Goal: Task Accomplishment & Management: Manage account settings

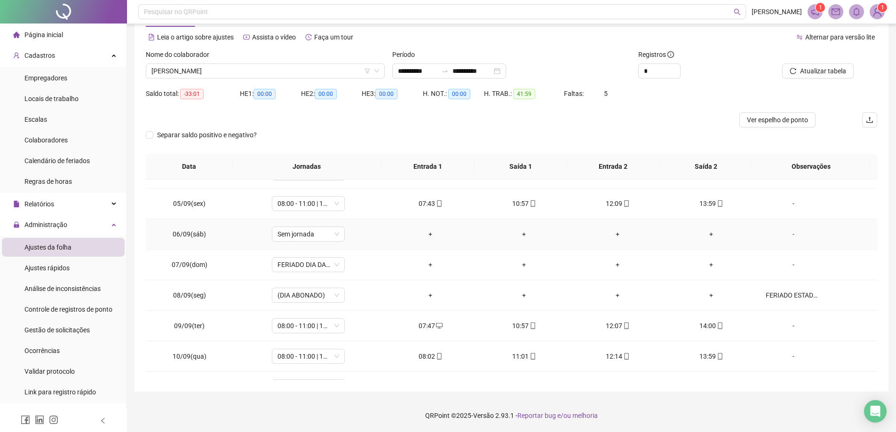
scroll to position [94, 0]
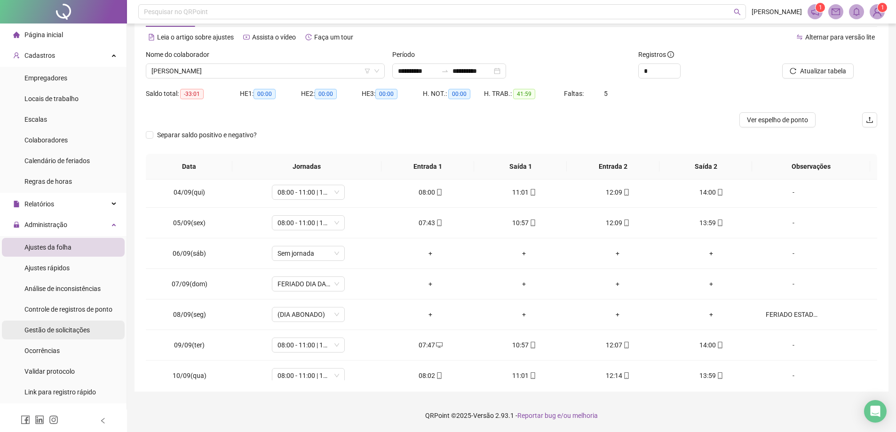
click at [55, 329] on span "Gestão de solicitações" at bounding box center [56, 330] width 65 height 8
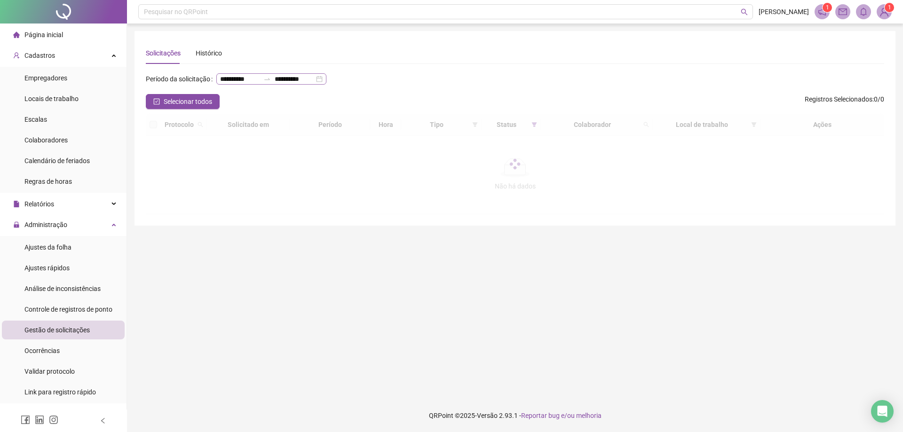
click at [270, 85] on div "**********" at bounding box center [271, 78] width 110 height 11
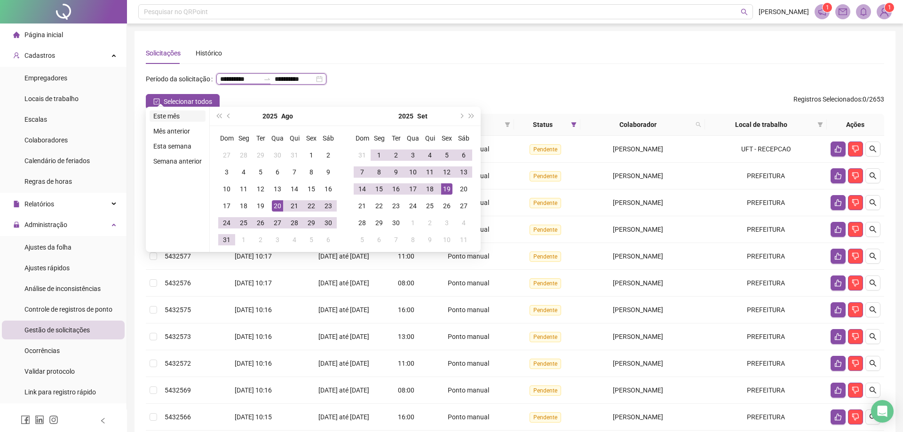
type input "**********"
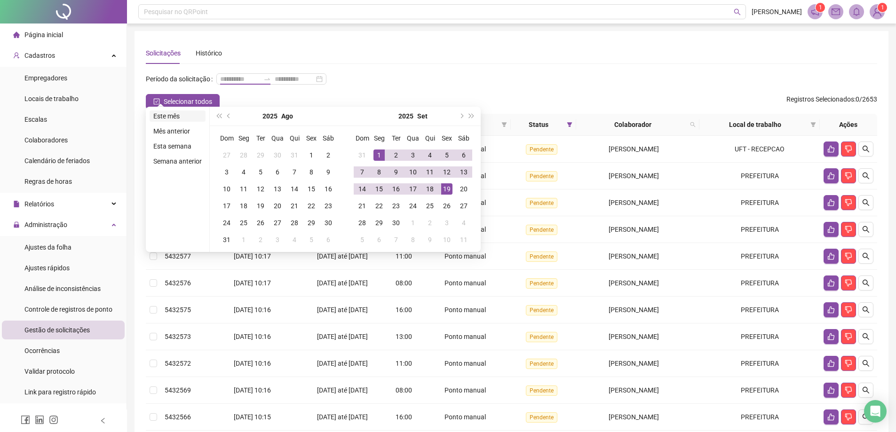
click at [190, 115] on li "Este mês" at bounding box center [178, 116] width 56 height 11
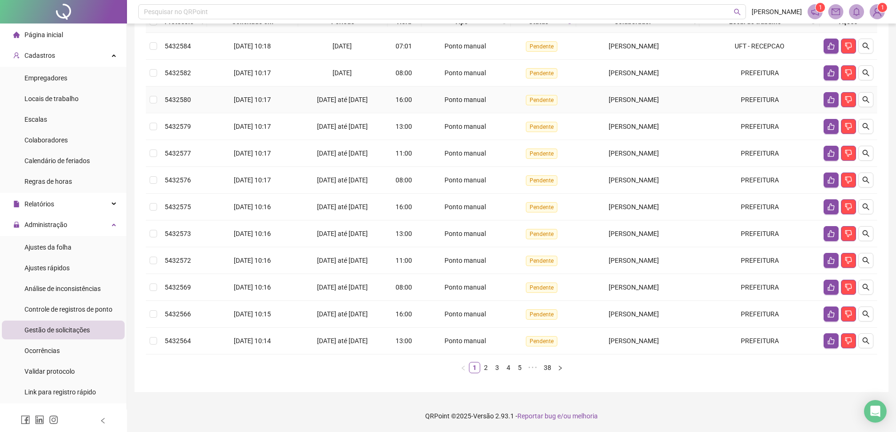
scroll to position [119, 0]
click at [485, 364] on link "2" at bounding box center [486, 367] width 10 height 10
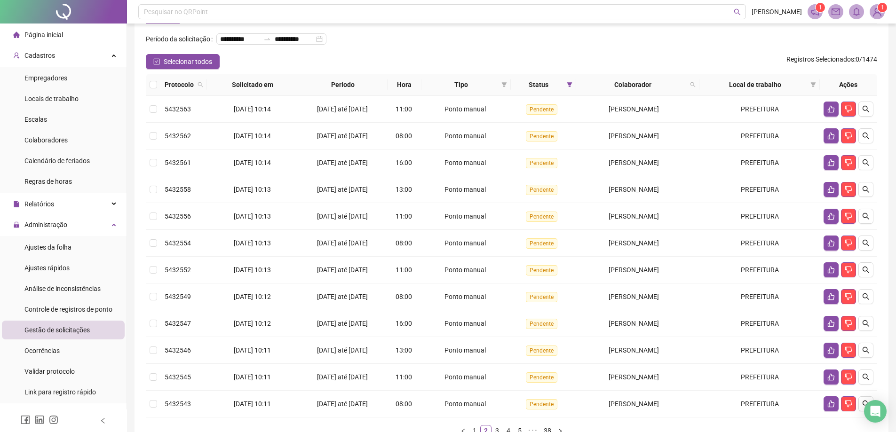
scroll to position [0, 0]
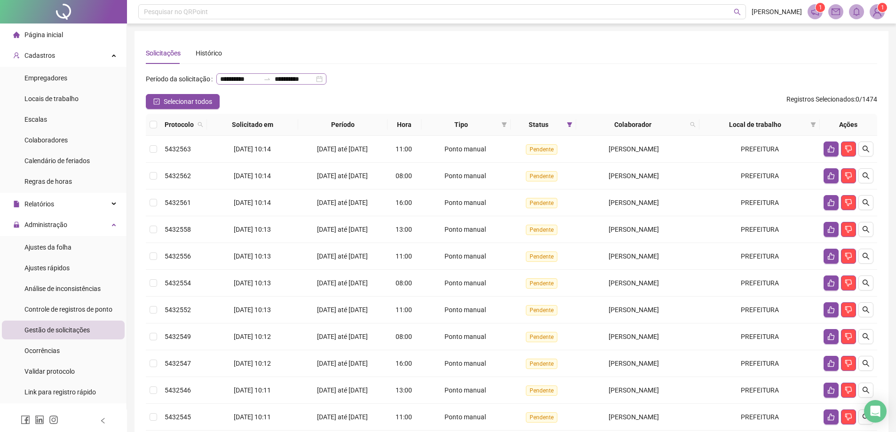
click at [273, 85] on div "**********" at bounding box center [271, 78] width 110 height 11
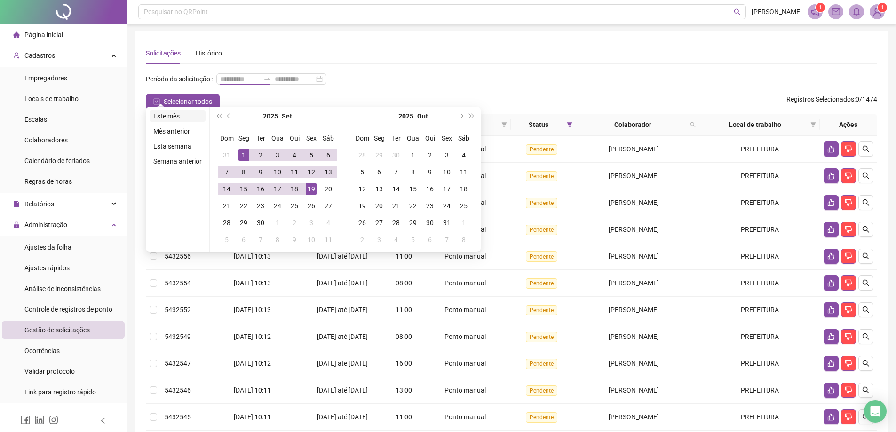
click at [182, 116] on li "Este mês" at bounding box center [178, 116] width 56 height 11
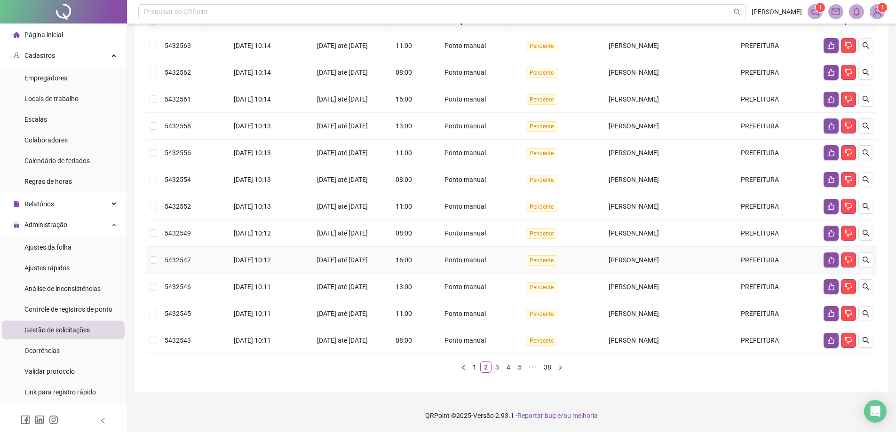
scroll to position [119, 0]
click at [500, 368] on link "3" at bounding box center [497, 367] width 10 height 10
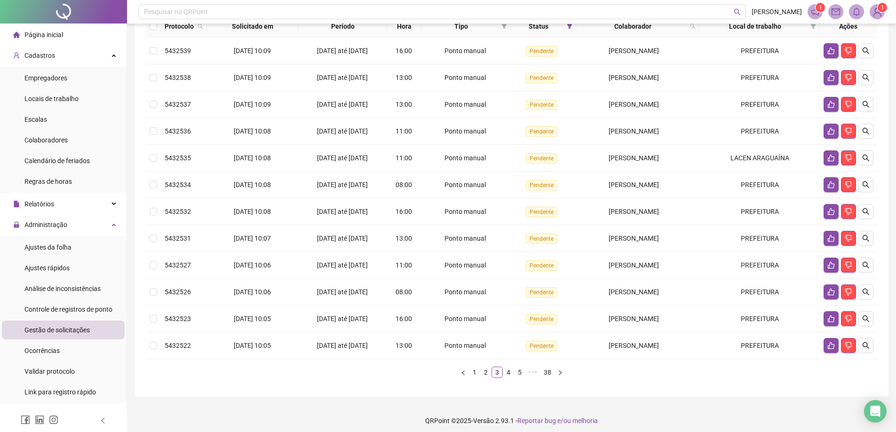
scroll to position [103, 0]
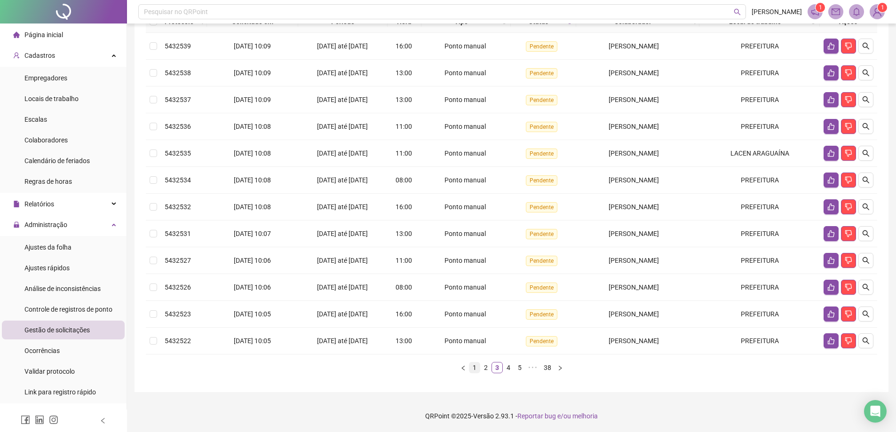
click at [477, 373] on link "1" at bounding box center [474, 368] width 10 height 10
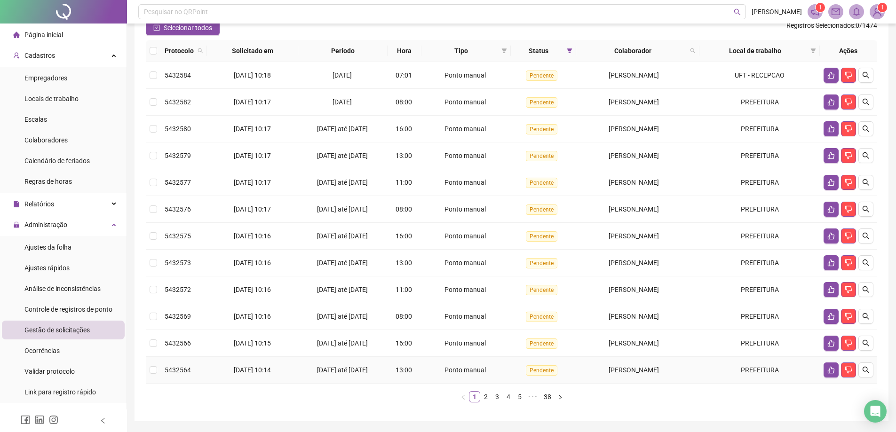
scroll to position [87, 0]
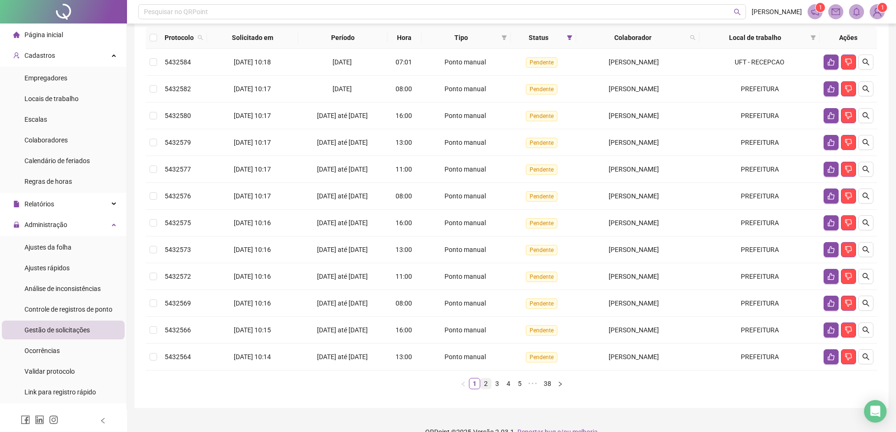
click at [486, 389] on link "2" at bounding box center [486, 384] width 10 height 10
click at [493, 389] on link "3" at bounding box center [497, 384] width 10 height 10
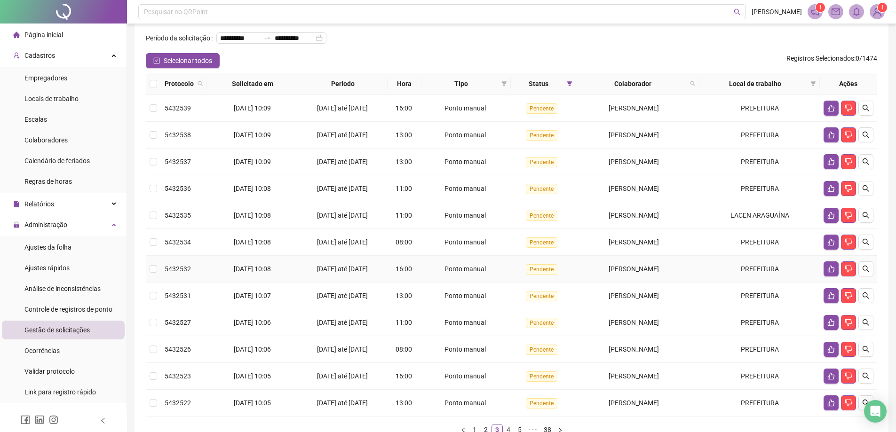
scroll to position [40, 0]
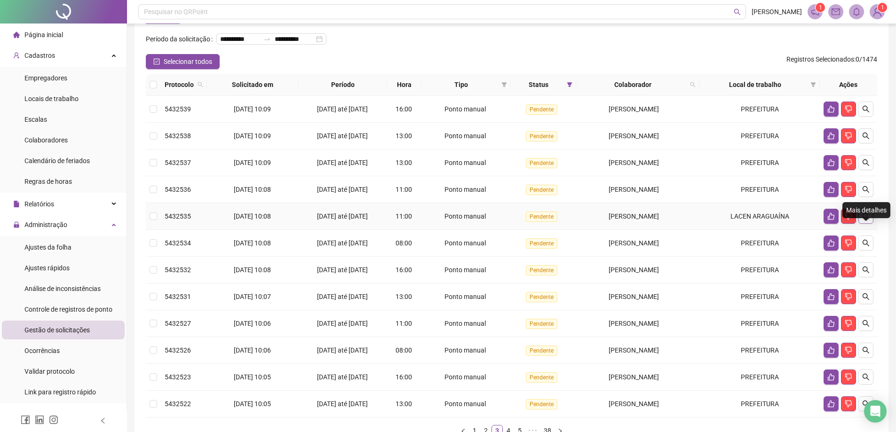
click at [862, 224] on button "button" at bounding box center [865, 216] width 15 height 15
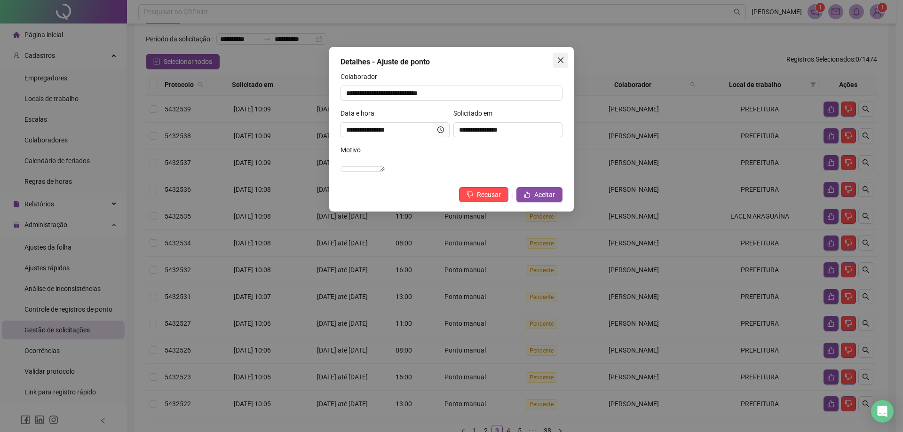
click at [561, 60] on icon "close" at bounding box center [561, 60] width 6 height 6
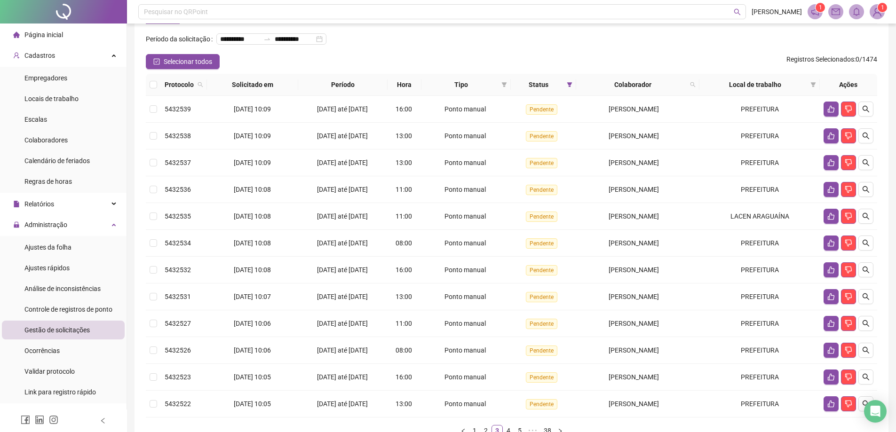
click at [64, 4] on div at bounding box center [63, 12] width 127 height 24
click at [867, 220] on icon "search" at bounding box center [866, 217] width 8 height 8
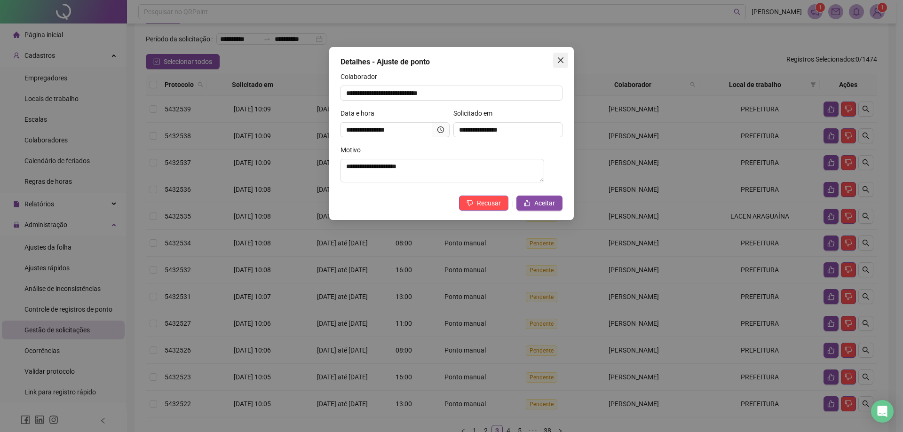
click at [566, 59] on span "Close" at bounding box center [560, 60] width 15 height 8
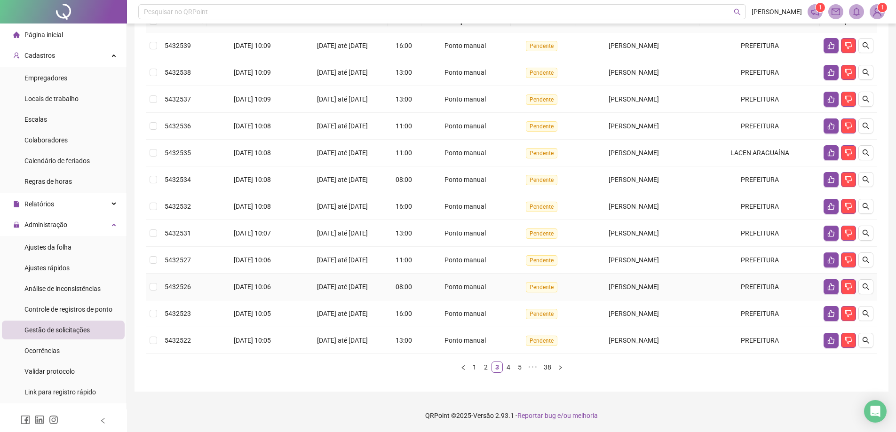
scroll to position [119, 0]
click at [505, 371] on link "4" at bounding box center [508, 367] width 10 height 10
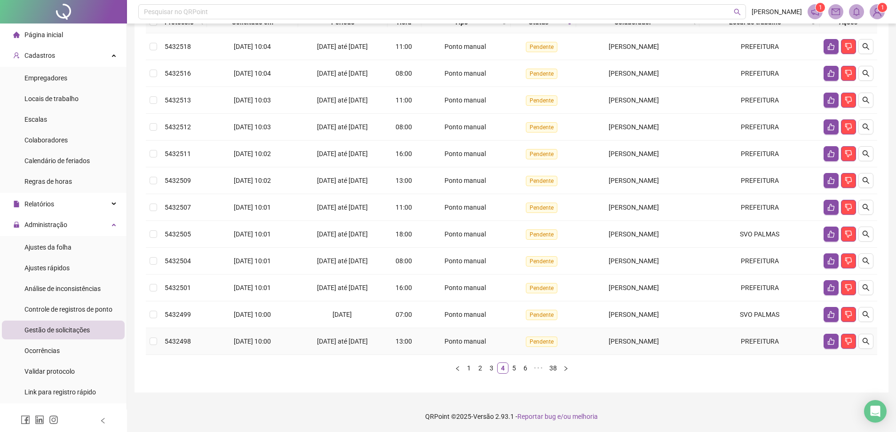
scroll to position [87, 0]
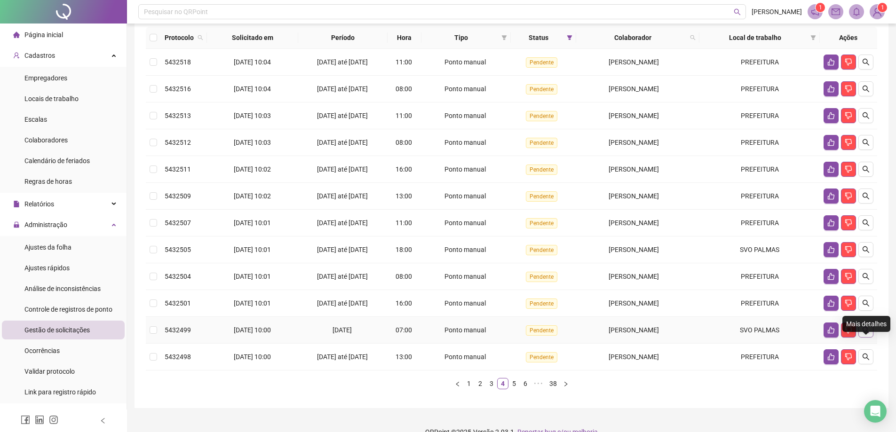
click at [865, 334] on icon "search" at bounding box center [866, 330] width 8 height 8
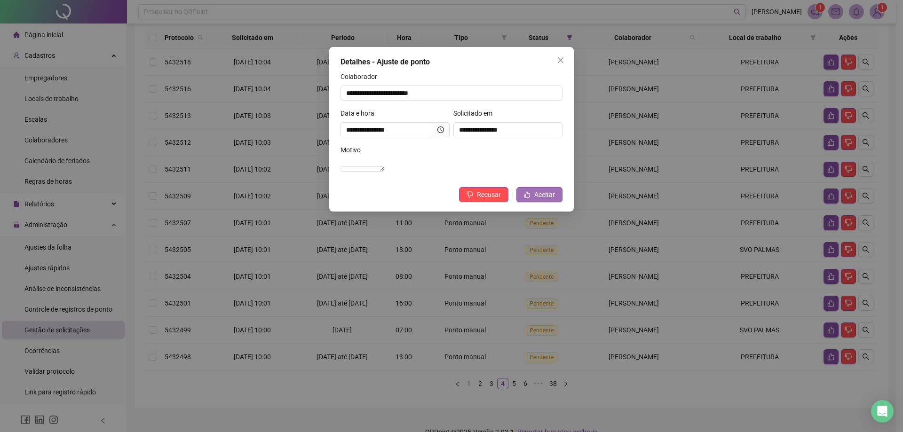
click at [538, 200] on span "Aceitar" at bounding box center [544, 195] width 21 height 10
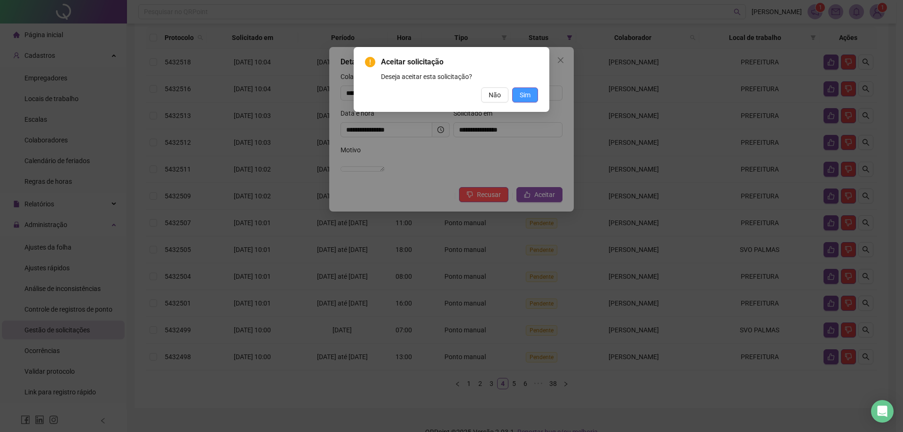
click at [525, 96] on span "Sim" at bounding box center [525, 95] width 11 height 10
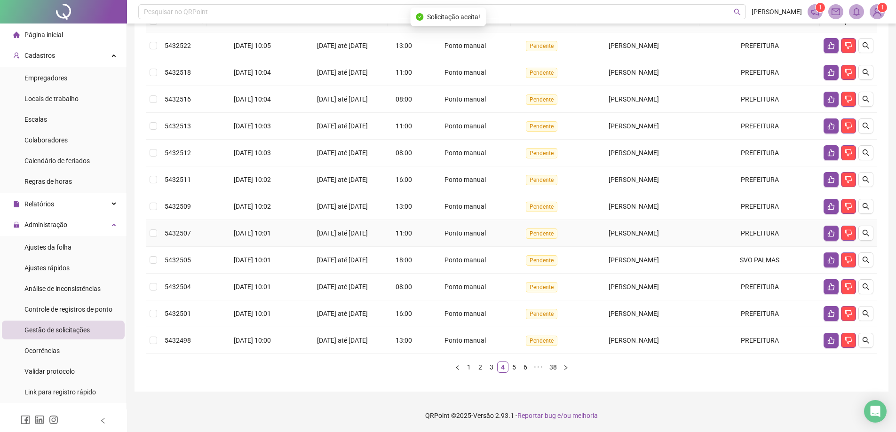
scroll to position [119, 0]
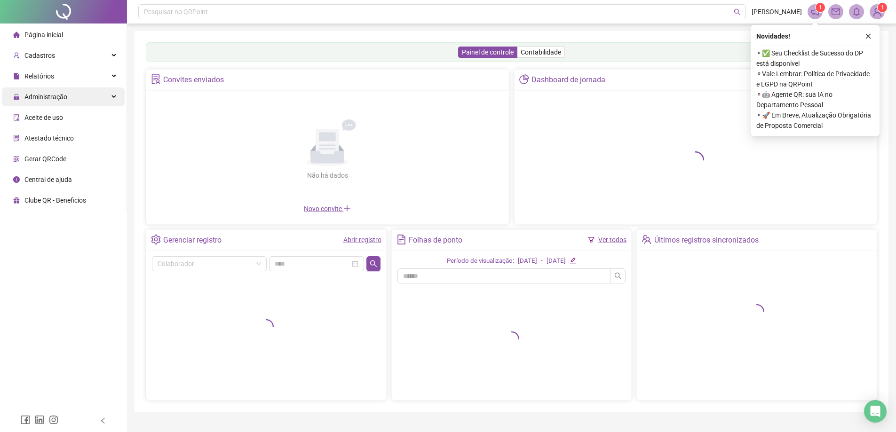
click at [51, 99] on span "Administração" at bounding box center [45, 97] width 43 height 8
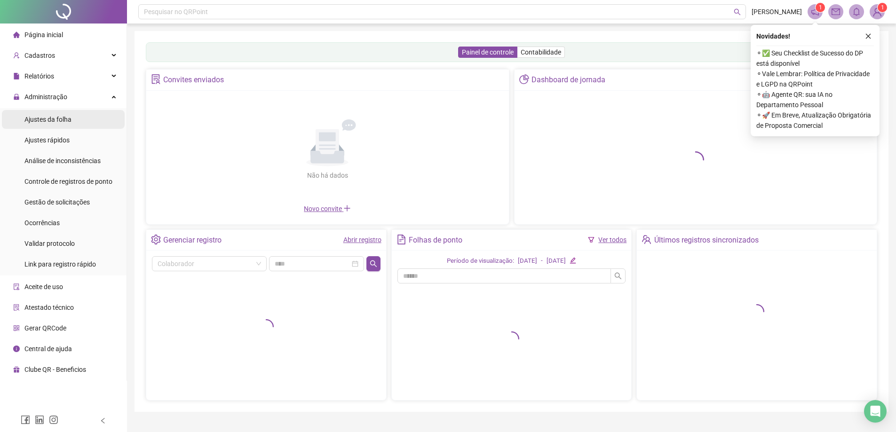
click at [48, 120] on span "Ajustes da folha" at bounding box center [47, 120] width 47 height 8
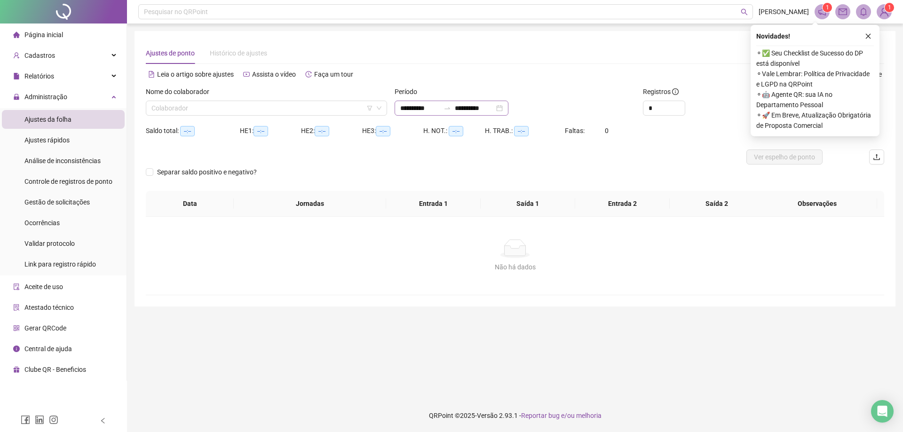
click at [508, 106] on div "**********" at bounding box center [452, 108] width 114 height 15
type input "**********"
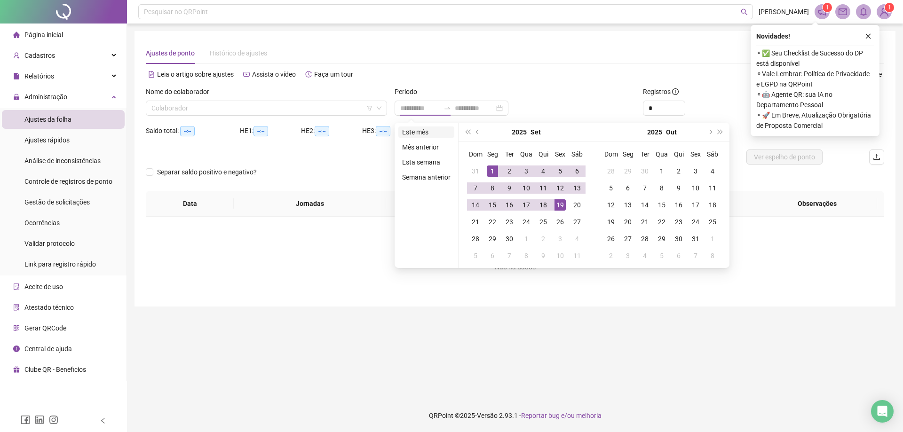
click at [410, 128] on li "Este mês" at bounding box center [426, 132] width 56 height 11
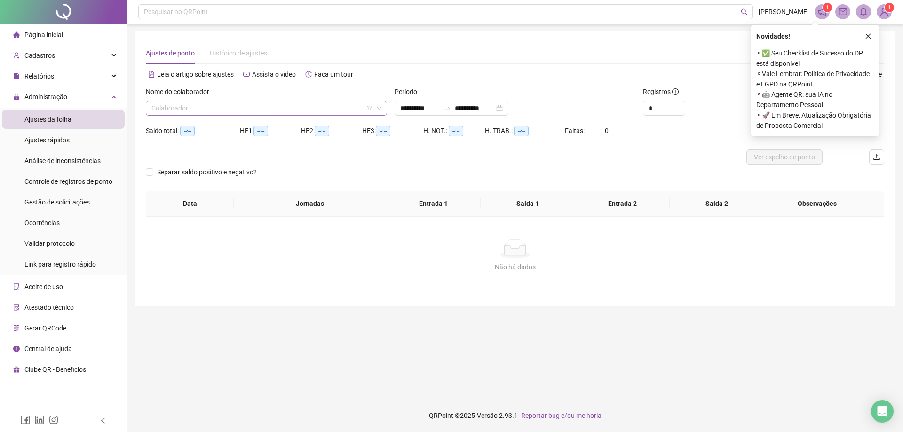
click at [281, 111] on input "search" at bounding box center [262, 108] width 222 height 14
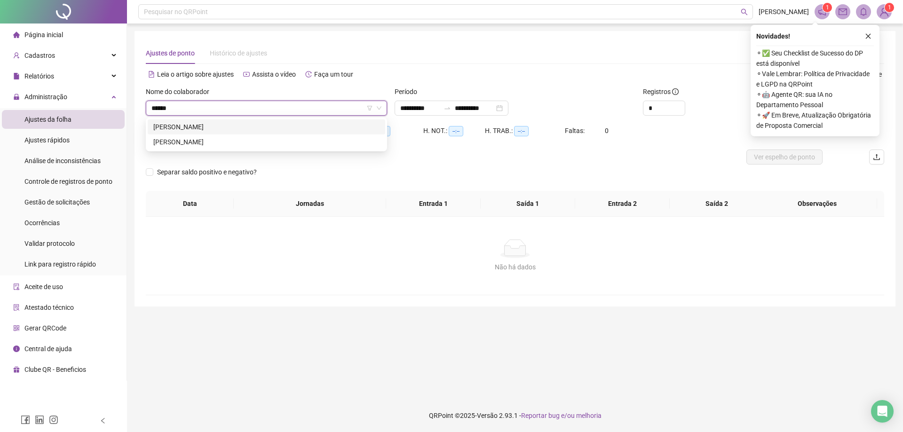
type input "******"
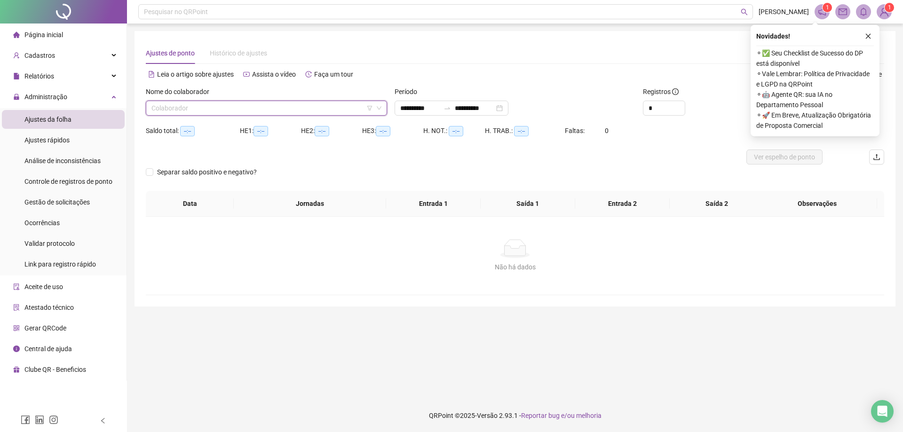
click at [234, 111] on input "search" at bounding box center [262, 108] width 222 height 14
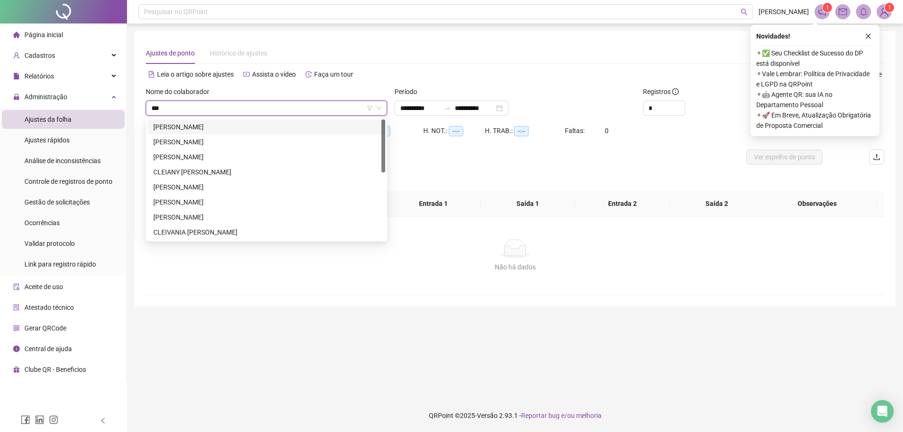
type input "****"
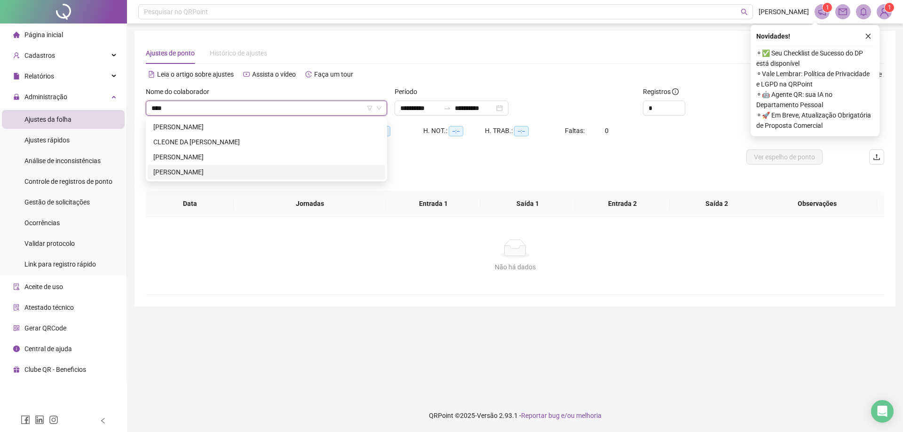
click at [250, 169] on div "[PERSON_NAME]" at bounding box center [266, 172] width 226 height 10
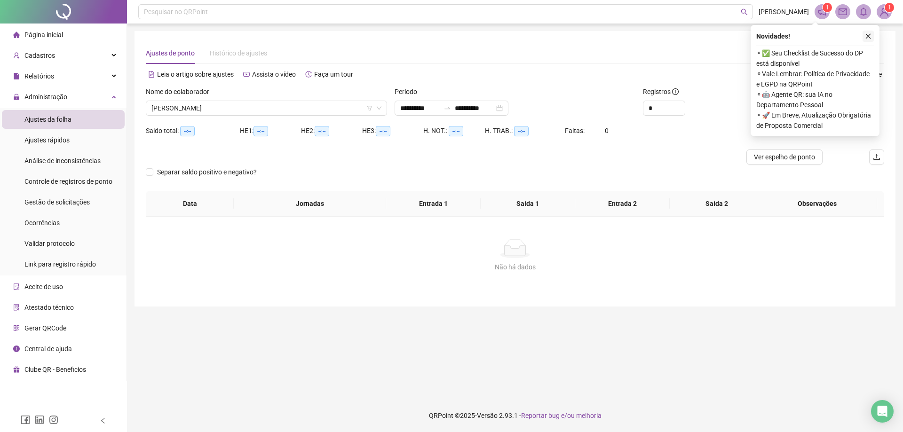
click at [867, 36] on icon "close" at bounding box center [868, 36] width 7 height 7
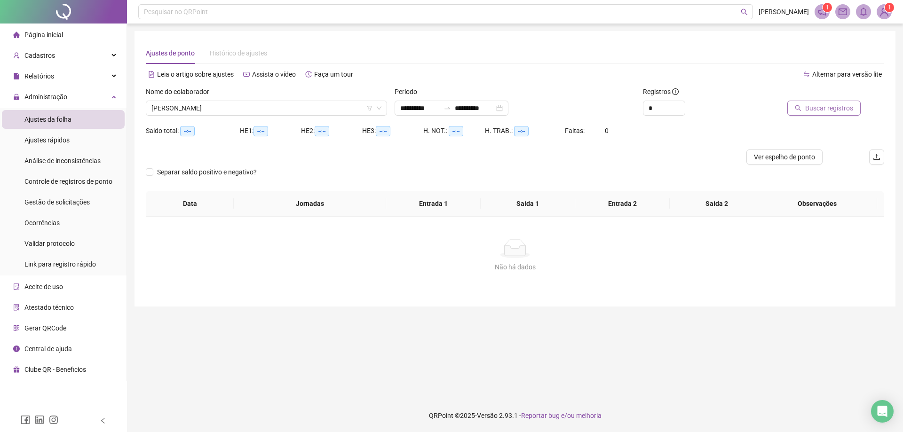
click at [855, 110] on button "Buscar registros" at bounding box center [823, 108] width 73 height 15
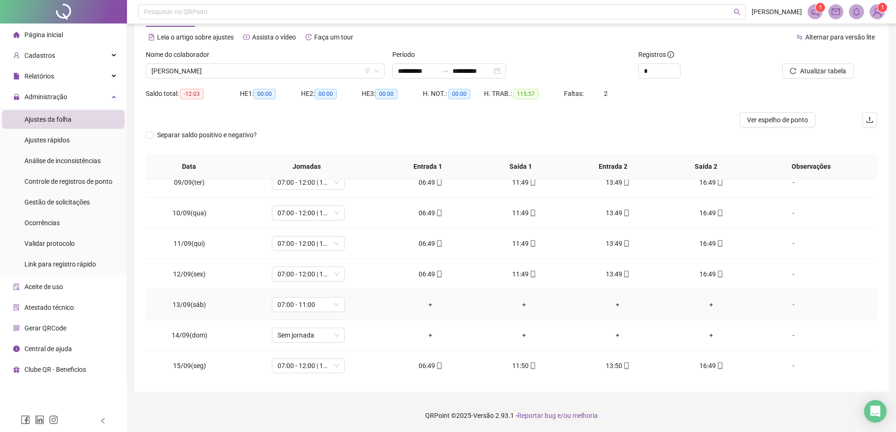
scroll to position [254, 0]
